Goal: Transaction & Acquisition: Subscribe to service/newsletter

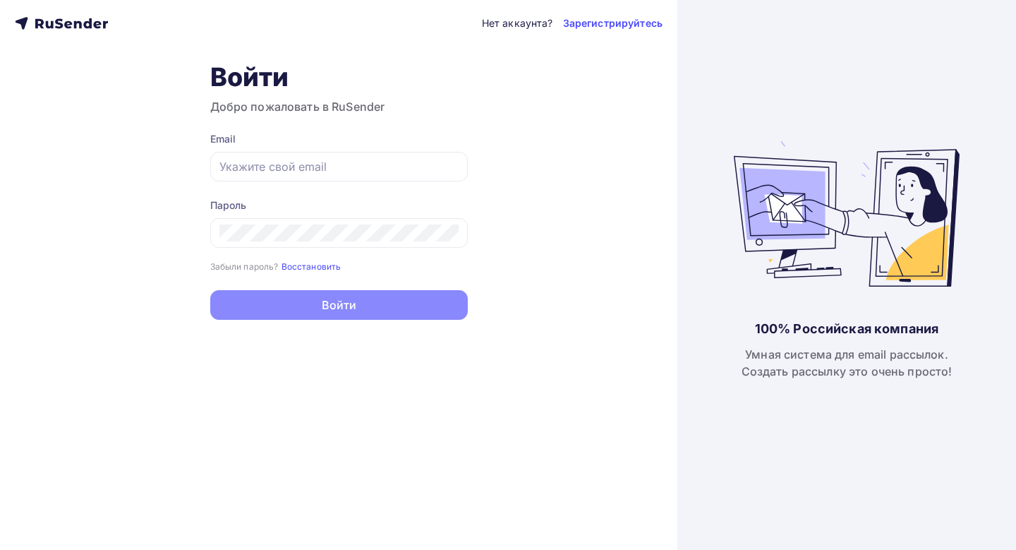
type input "[EMAIL_ADDRESS][DOMAIN_NAME]"
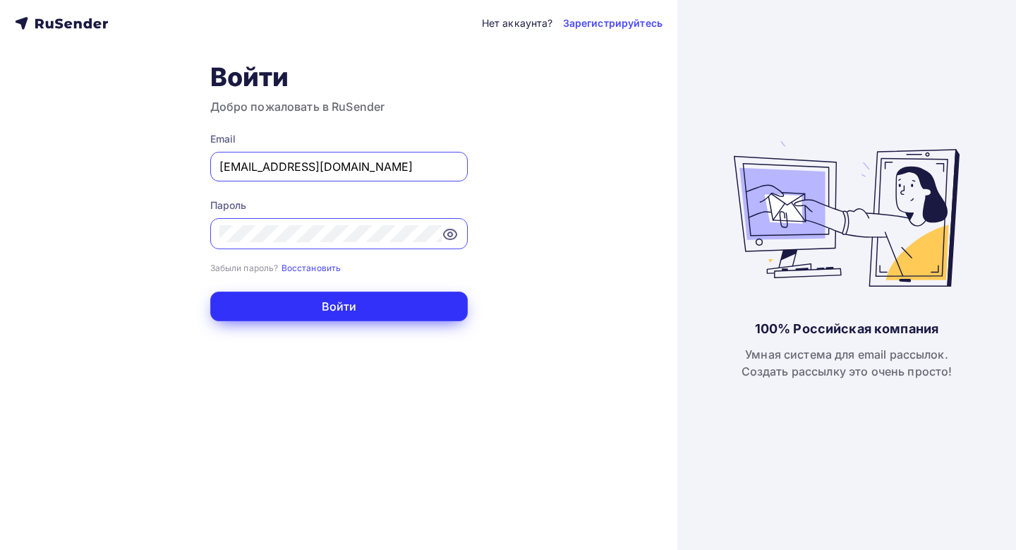
click at [369, 309] on button "Войти" at bounding box center [339, 306] width 258 height 30
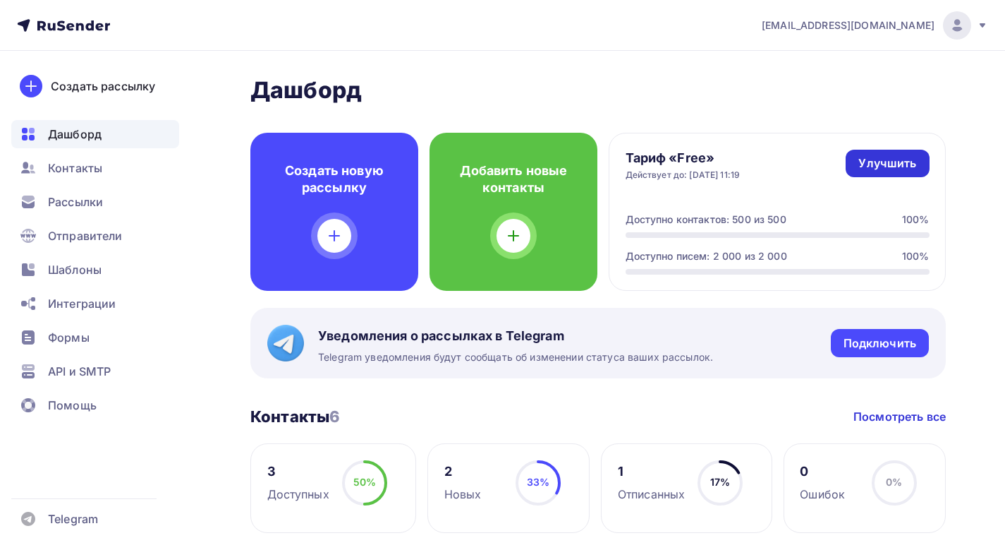
click at [883, 161] on div "Улучшить" at bounding box center [888, 163] width 58 height 16
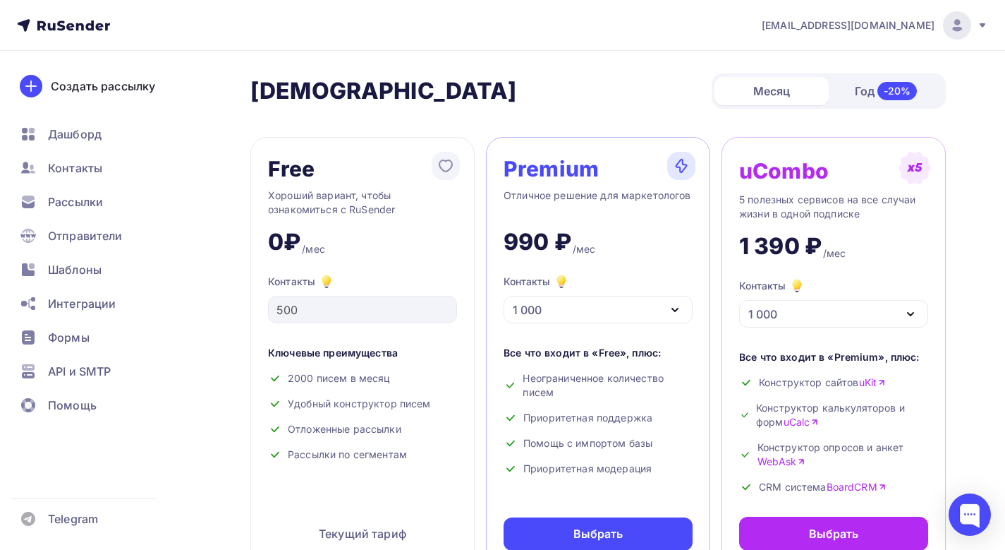
click at [519, 305] on div "1 000" at bounding box center [527, 309] width 29 height 17
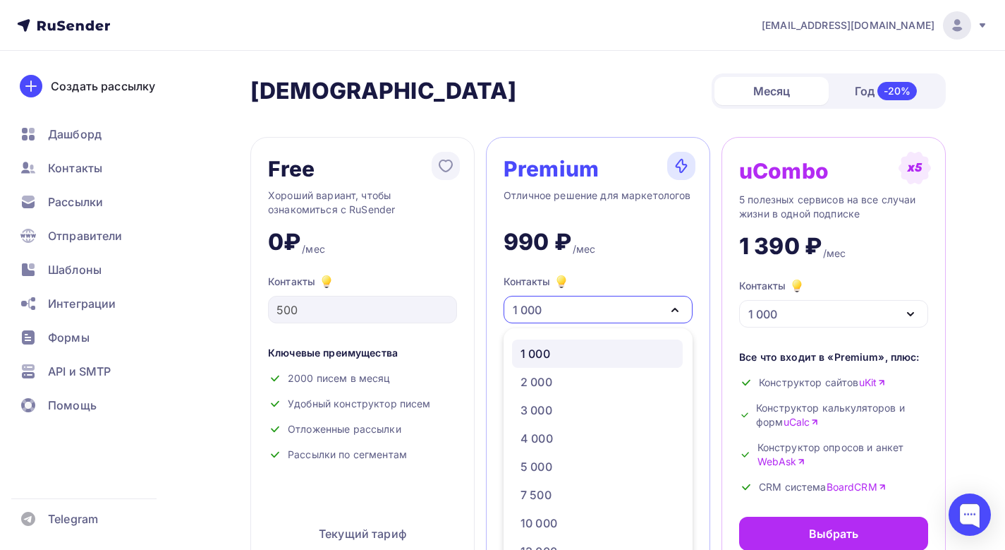
scroll to position [11, 0]
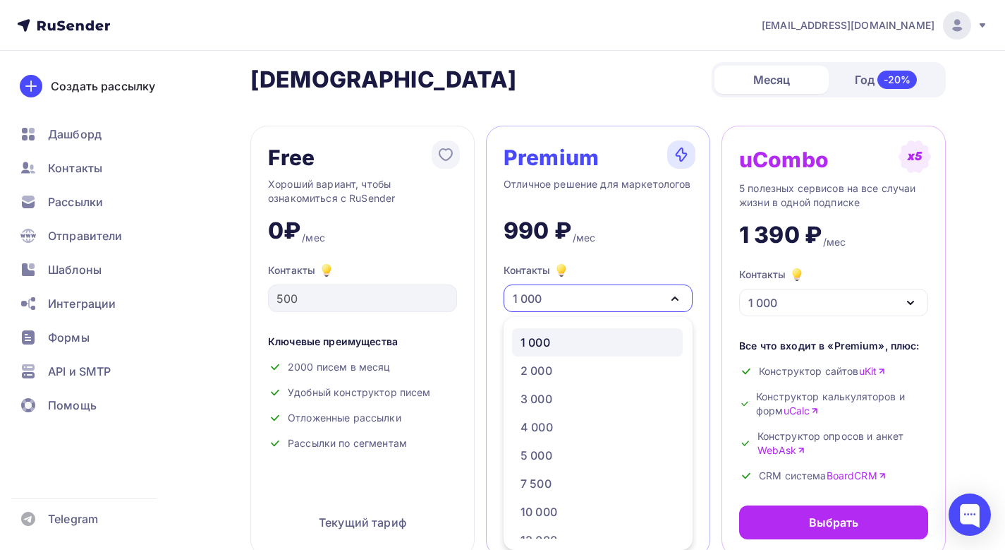
click at [616, 284] on div "Контакты 1 000" at bounding box center [598, 287] width 189 height 50
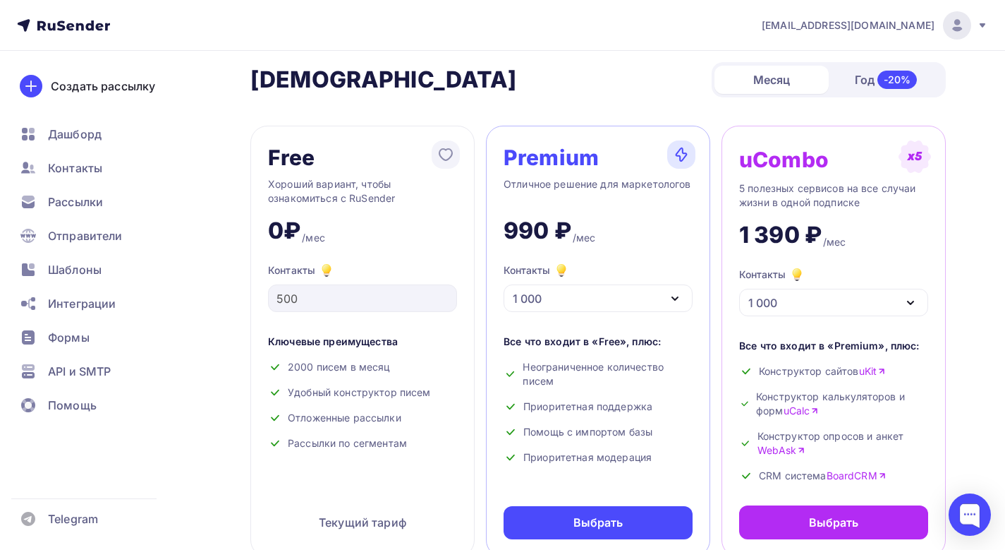
click at [616, 286] on div "1 000" at bounding box center [598, 298] width 189 height 28
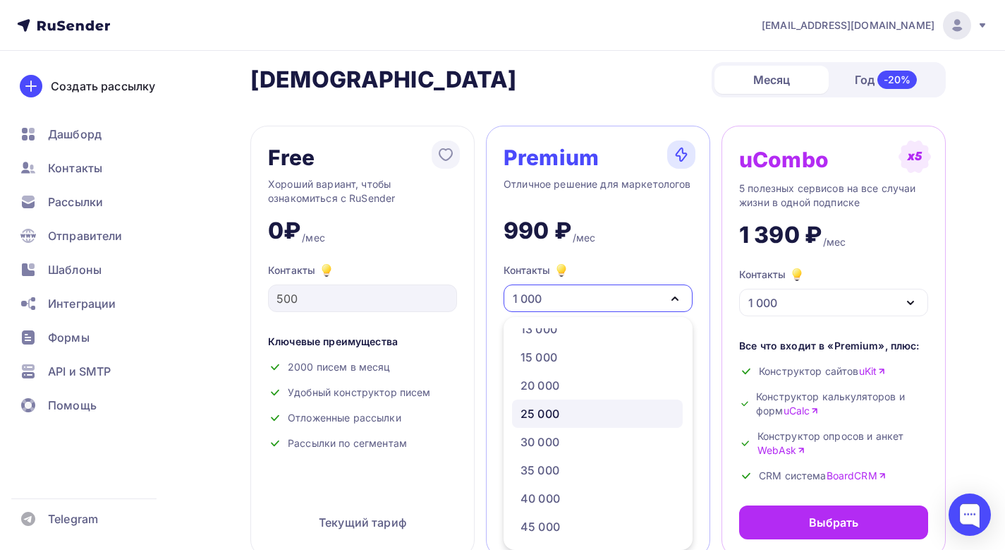
scroll to position [212, 0]
click at [549, 393] on link "20 000" at bounding box center [597, 384] width 171 height 28
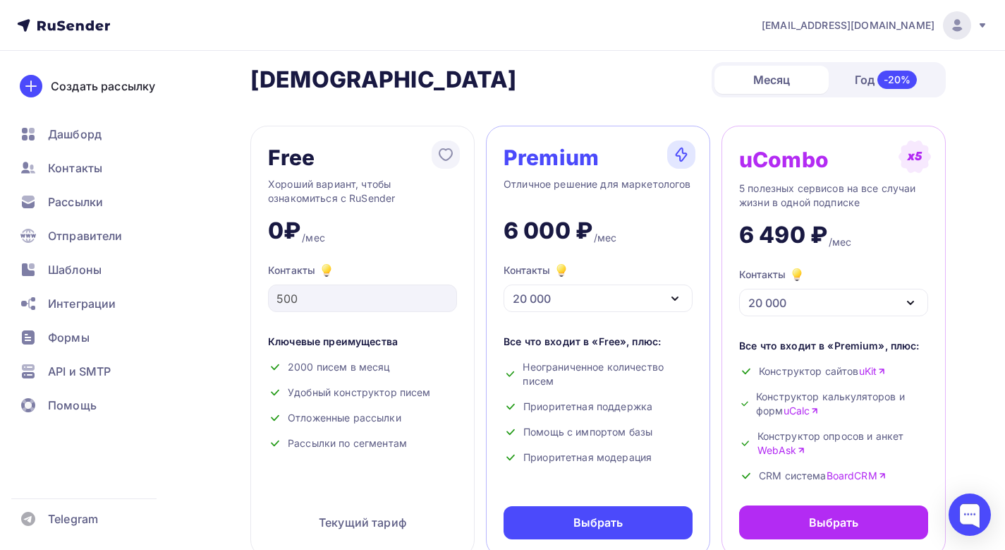
click at [567, 298] on div "20 000" at bounding box center [598, 298] width 189 height 28
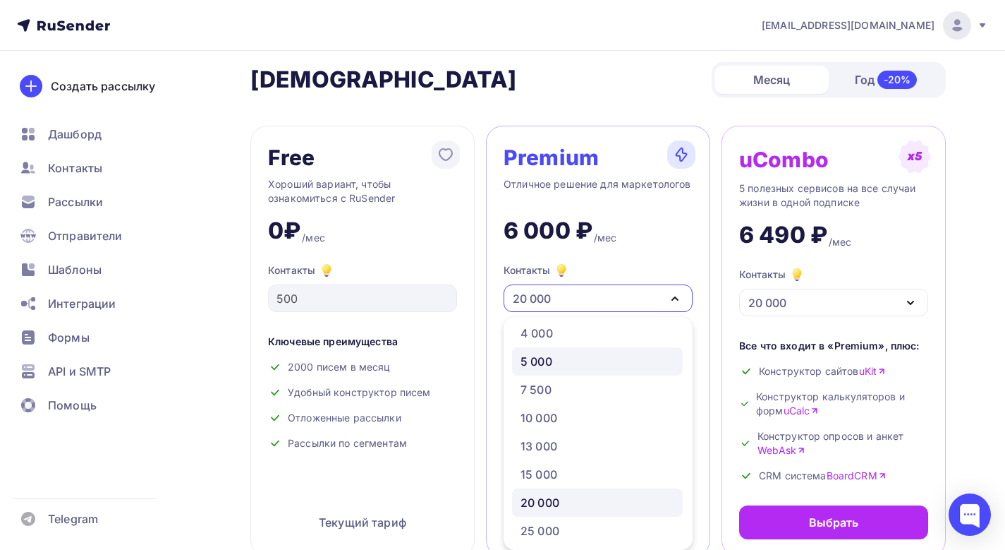
scroll to position [71, 0]
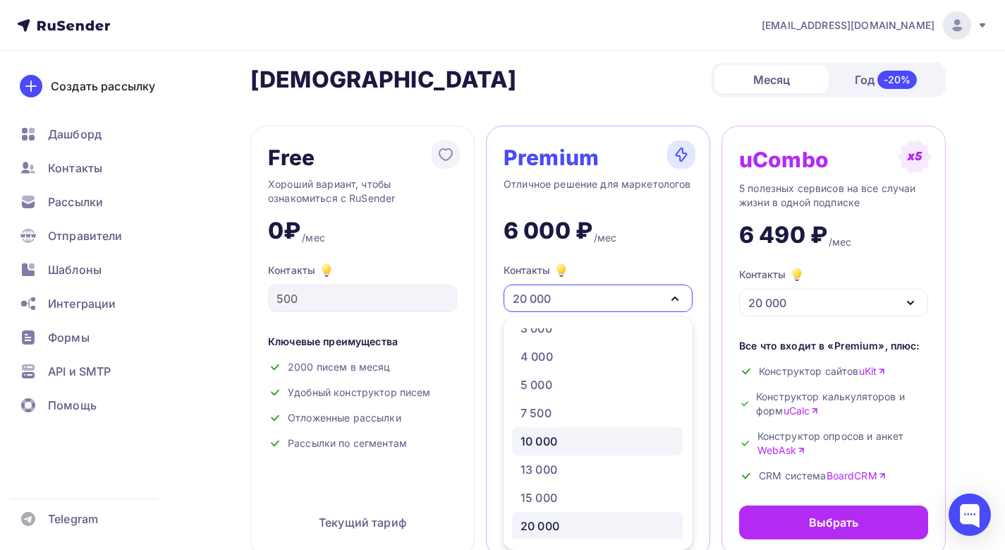
click at [547, 442] on div "10 000" at bounding box center [539, 440] width 37 height 17
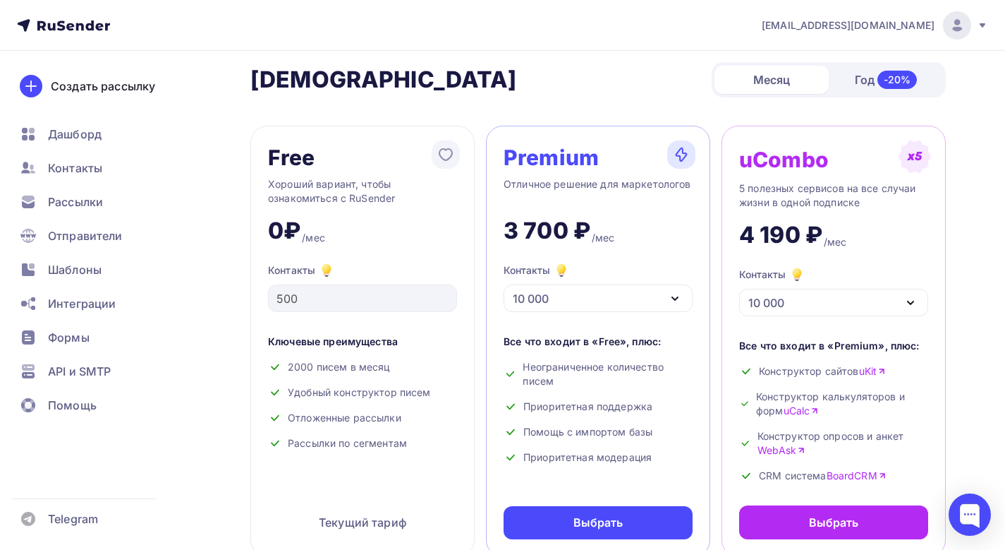
click at [531, 304] on div "10 000" at bounding box center [531, 298] width 36 height 17
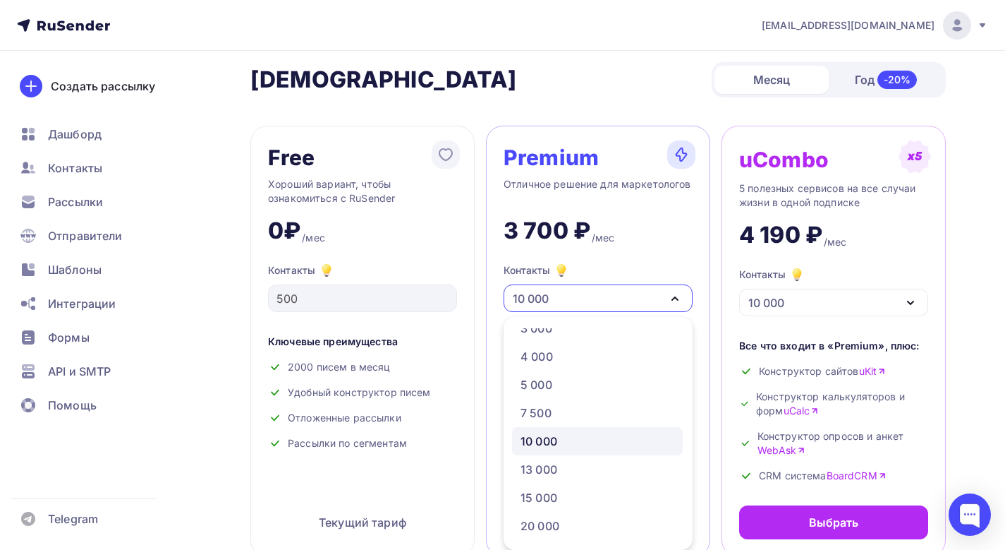
click at [532, 303] on div "10 000" at bounding box center [531, 298] width 36 height 17
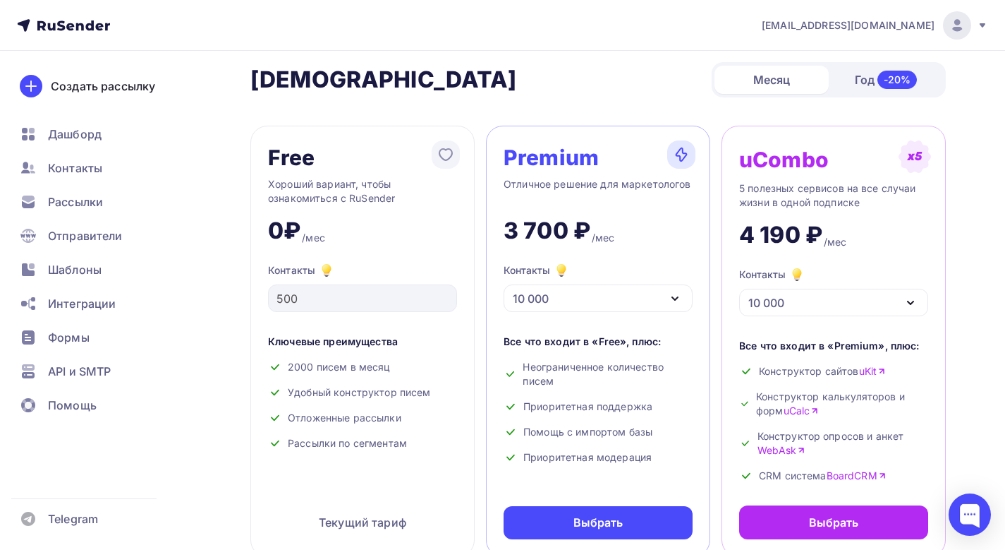
click at [69, 20] on icon at bounding box center [63, 25] width 93 height 17
